Goal: Task Accomplishment & Management: Use online tool/utility

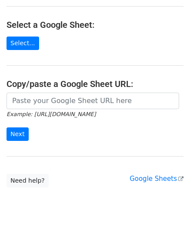
scroll to position [112, 0]
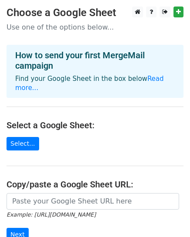
click at [179, 18] on h3 "Choose a Google Sheet" at bounding box center [95, 13] width 177 height 13
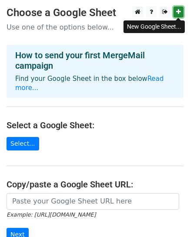
click at [181, 12] on link at bounding box center [179, 12] width 10 height 11
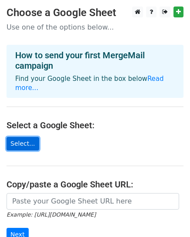
click at [27, 137] on link "Select..." at bounding box center [23, 144] width 33 height 14
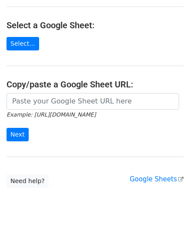
scroll to position [112, 0]
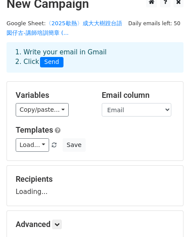
scroll to position [13, 0]
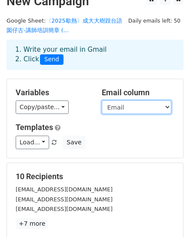
click at [125, 110] on select "時間戳記 Email miâ sèⁿ 電話 email LINE ID (替逐家加入課程群組) 參加動機 匯款末5碼" at bounding box center [137, 108] width 70 height 14
click at [133, 108] on select "時間戳記 Email miâ sèⁿ 電話 email LINE ID (替逐家加入課程群組) 參加動機 匯款末5碼" at bounding box center [137, 108] width 70 height 14
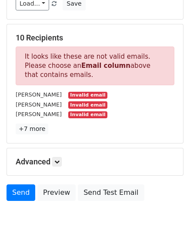
scroll to position [153, 0]
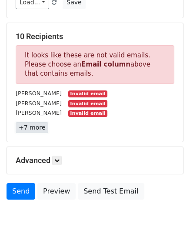
click at [29, 125] on link "+7 more" at bounding box center [32, 127] width 33 height 11
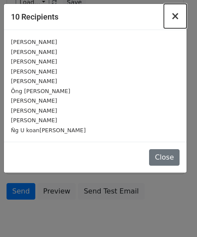
click at [173, 17] on span "×" at bounding box center [175, 16] width 9 height 12
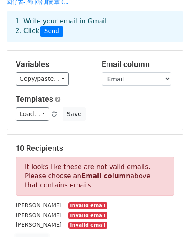
scroll to position [1, 0]
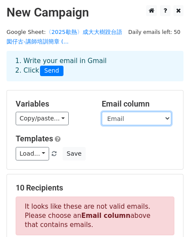
click at [138, 120] on select "時間戳記 Email miâ sèⁿ 電話 email LINE ID (替逐家加入課程群組) 參加動機 匯款末5碼" at bounding box center [137, 119] width 70 height 14
select select "Email"
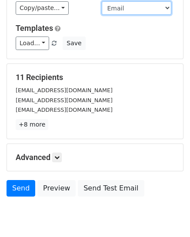
scroll to position [112, 0]
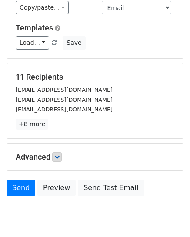
click at [60, 158] on icon at bounding box center [56, 157] width 5 height 5
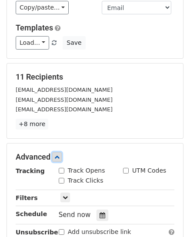
scroll to position [142, 0]
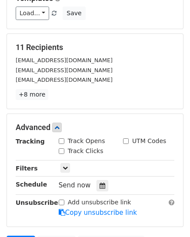
click at [61, 140] on input "Track Opens" at bounding box center [62, 142] width 6 height 6
checkbox input "true"
click at [61, 150] on input "Track Clicks" at bounding box center [62, 152] width 6 height 6
checkbox input "true"
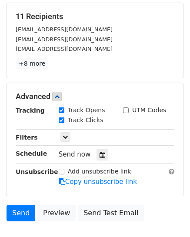
scroll to position [179, 0]
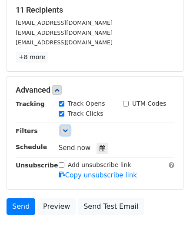
click at [68, 131] on link at bounding box center [66, 131] width 10 height 10
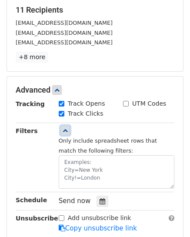
click at [63, 131] on icon at bounding box center [65, 130] width 5 height 5
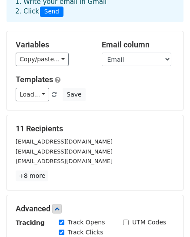
scroll to position [58, 0]
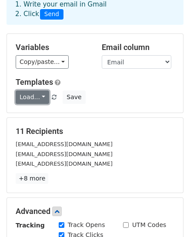
click at [36, 94] on link "Load..." at bounding box center [33, 98] width 34 height 14
click at [109, 95] on div "Load... No templates saved Save" at bounding box center [95, 98] width 172 height 14
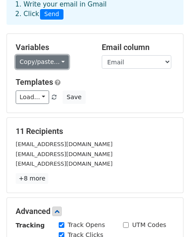
click at [50, 61] on link "Copy/paste..." at bounding box center [42, 62] width 53 height 14
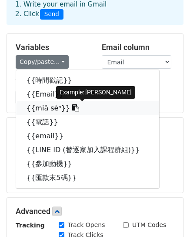
click at [46, 109] on link "{{miâ sèⁿ}}" at bounding box center [87, 109] width 143 height 14
